Goal: Task Accomplishment & Management: Use online tool/utility

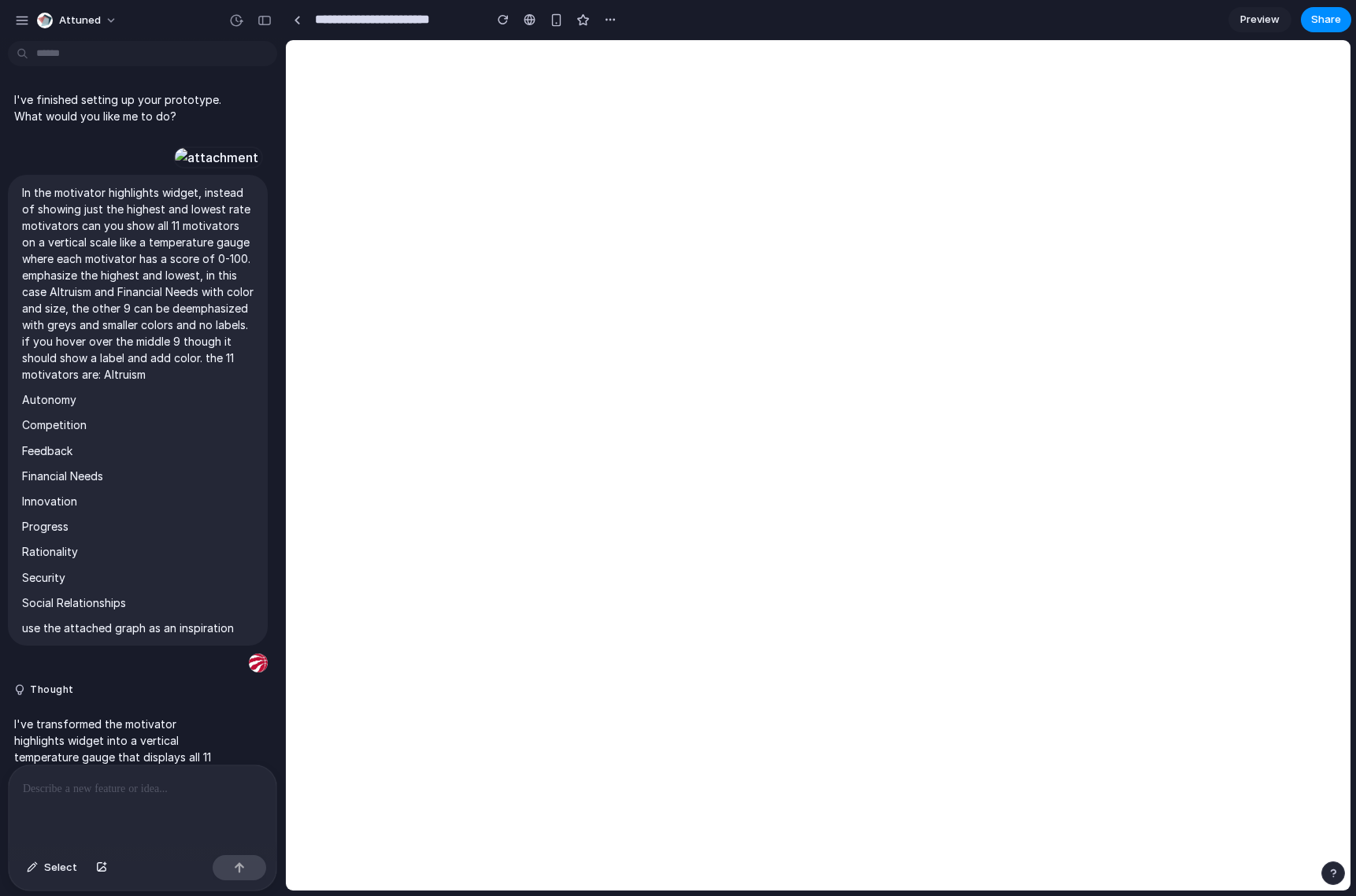
scroll to position [4722, 0]
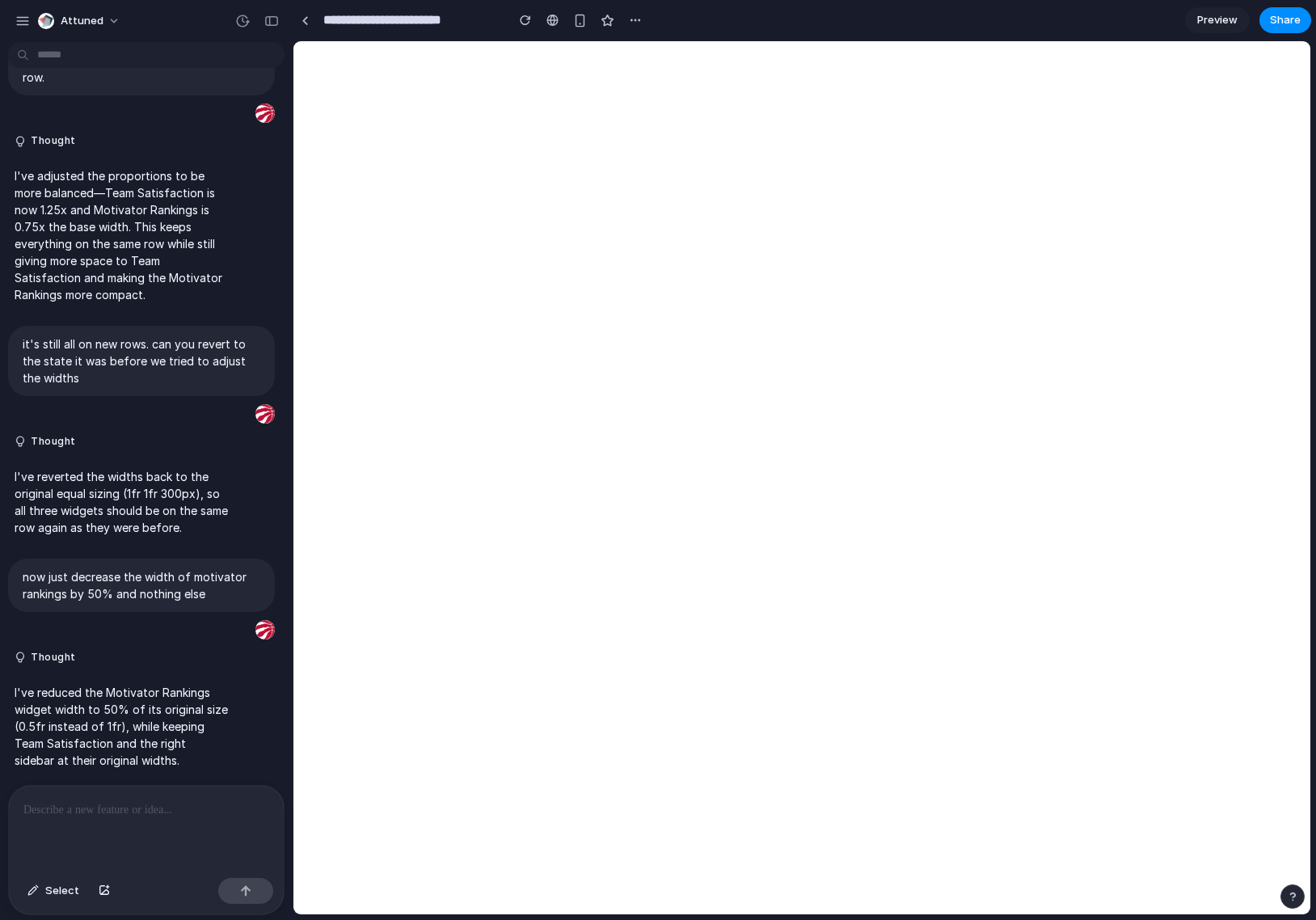
click at [1225, 19] on span "Preview" at bounding box center [1217, 20] width 41 height 16
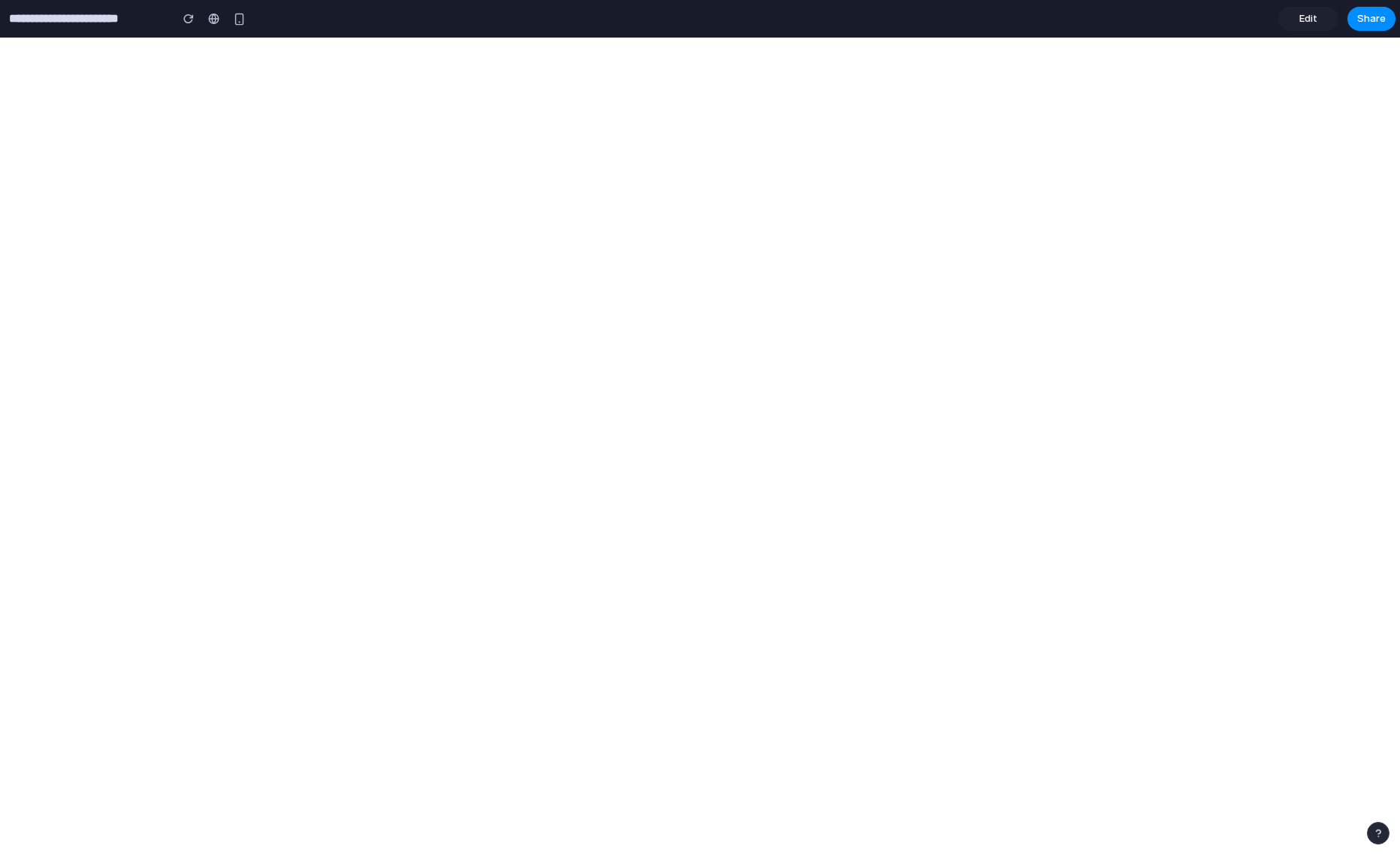
click at [130, 21] on input "**********" at bounding box center [86, 19] width 160 height 27
click at [1293, 21] on span "Edit" at bounding box center [1308, 19] width 18 height 15
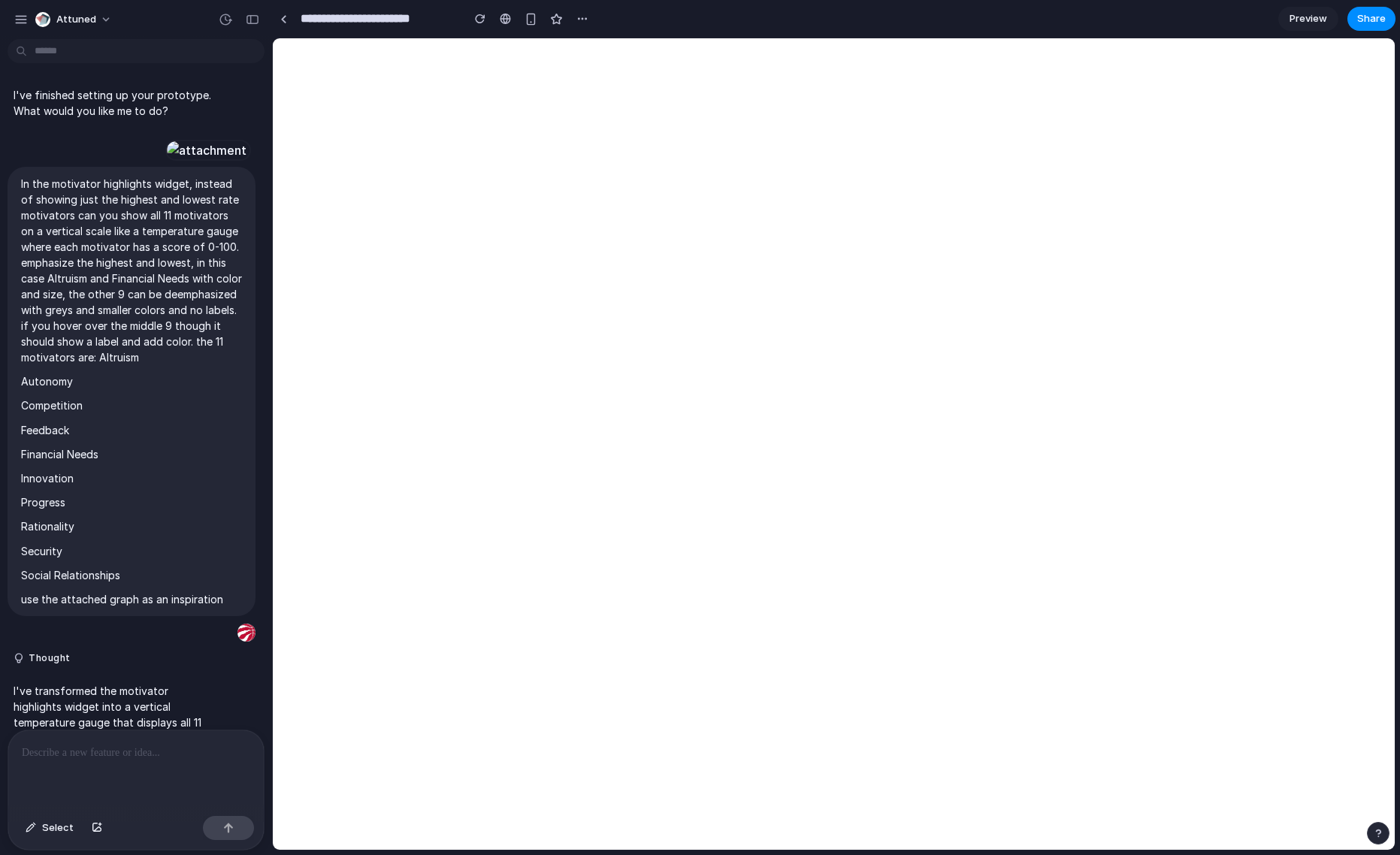
scroll to position [4151, 0]
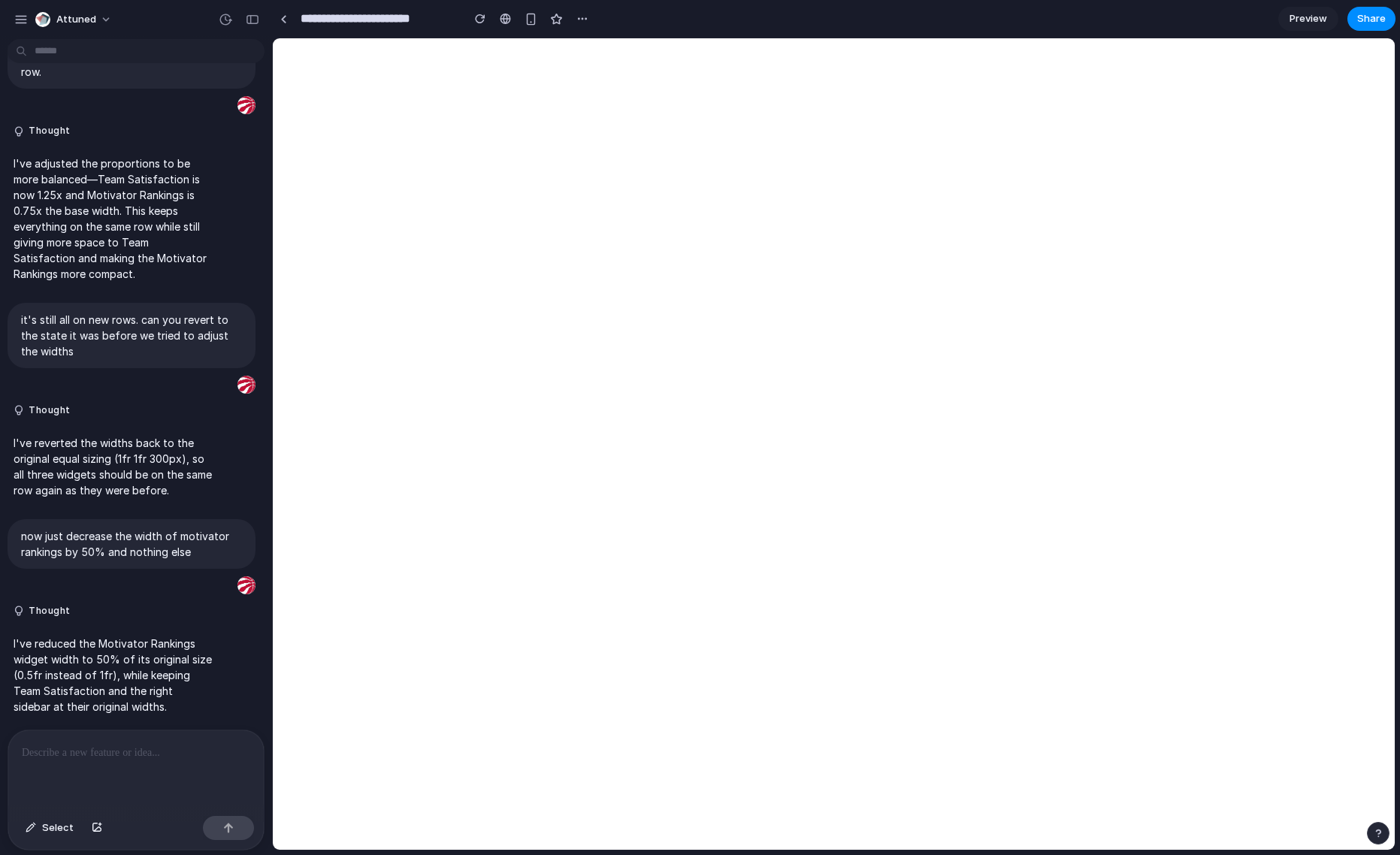
click at [124, 761] on div at bounding box center [136, 770] width 256 height 79
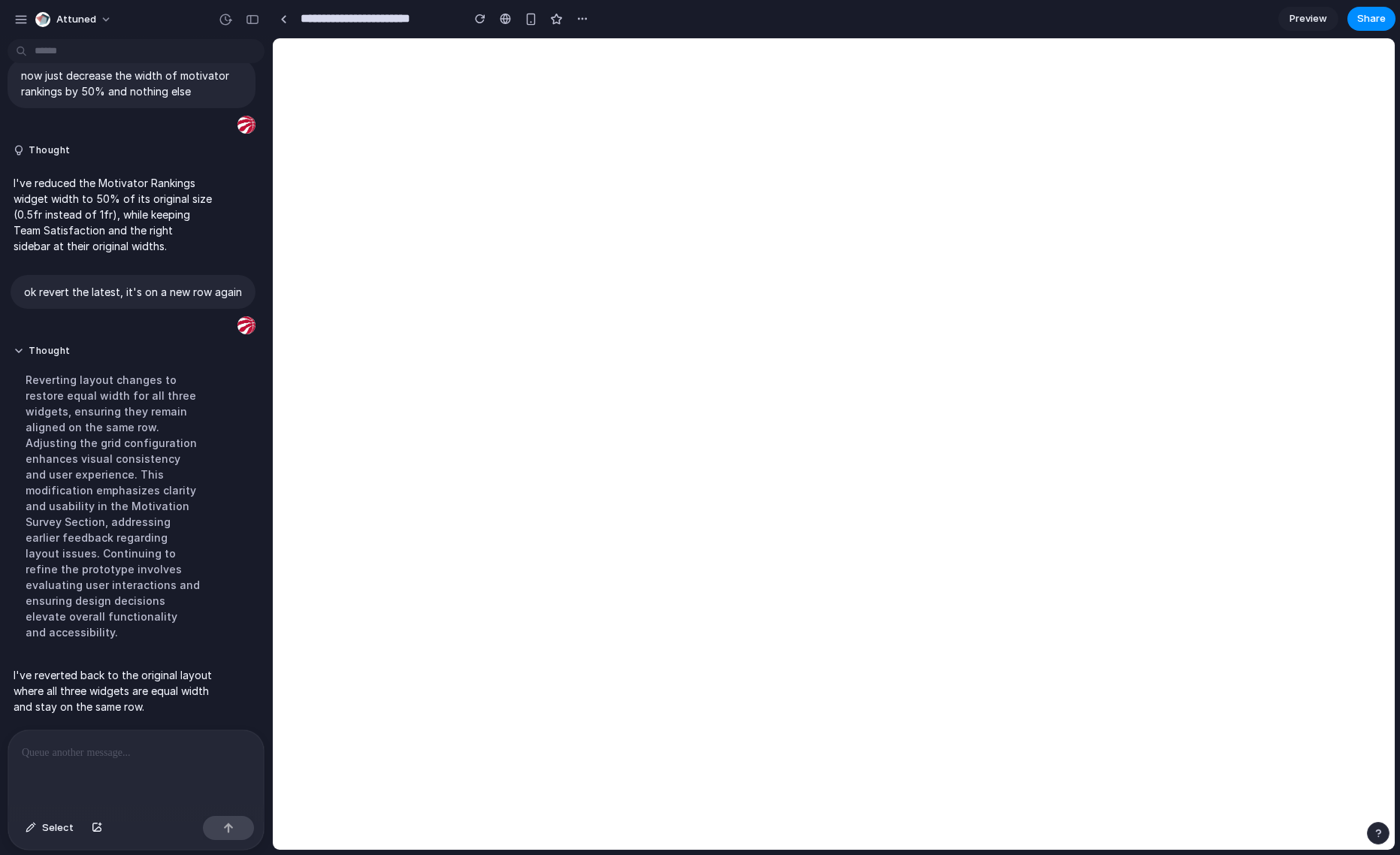
scroll to position [4596, 0]
